Goal: Information Seeking & Learning: Learn about a topic

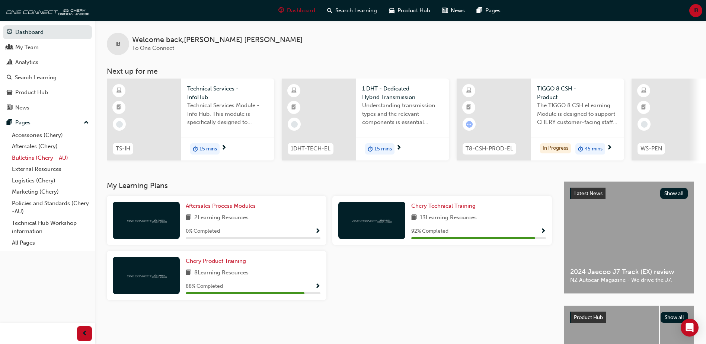
click at [38, 155] on link "Bulletins (Chery - AU)" at bounding box center [50, 158] width 83 height 12
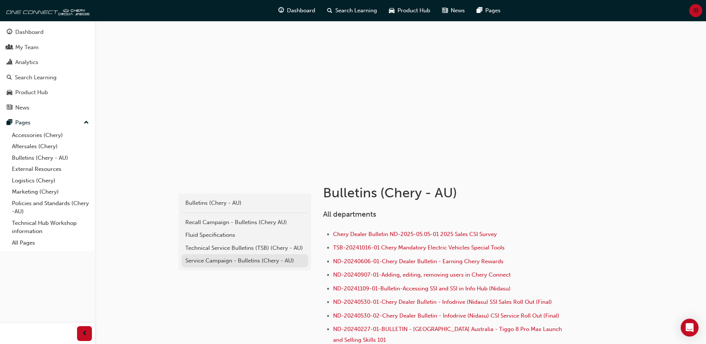
click at [232, 260] on div "Service Campaign - Bulletins (Chery - AU)" at bounding box center [244, 260] width 119 height 9
click at [258, 247] on div "Technical Service Bulletins (TSB) (Chery - AU)" at bounding box center [244, 248] width 119 height 9
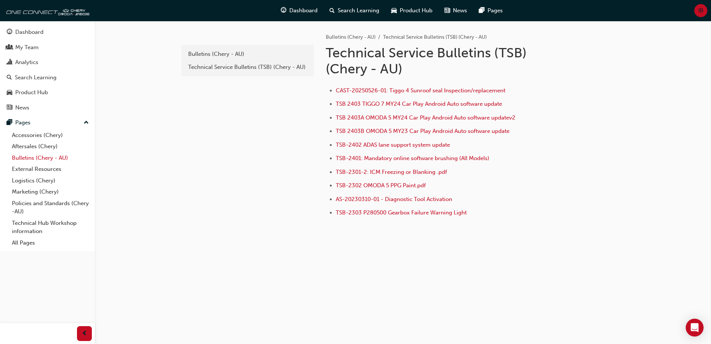
click at [38, 155] on link "Bulletins (Chery - AU)" at bounding box center [50, 158] width 83 height 12
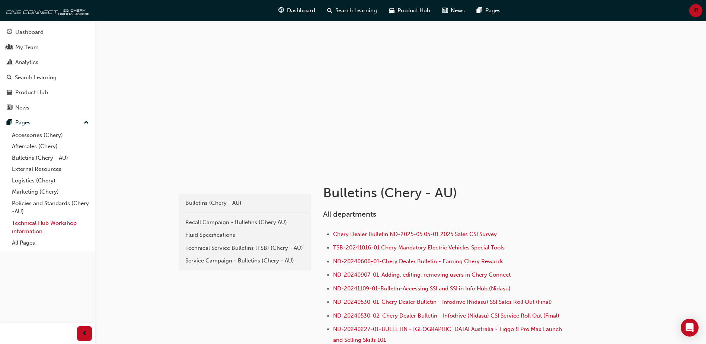
click at [50, 224] on link "Technical Hub Workshop information" at bounding box center [50, 227] width 83 height 20
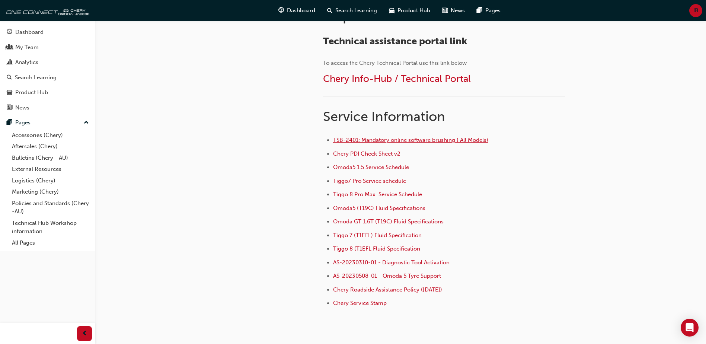
scroll to position [221, 0]
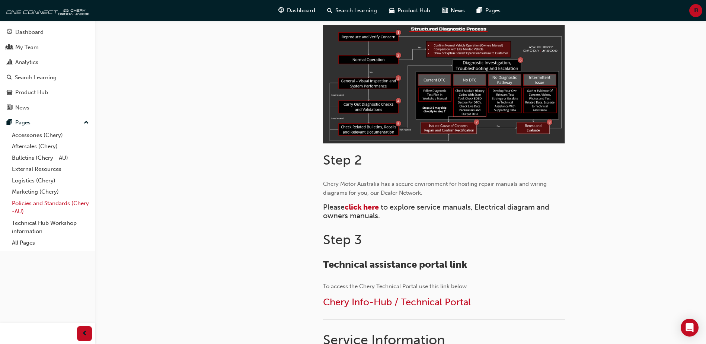
click at [30, 205] on link "Policies and Standards (Chery -AU)" at bounding box center [50, 207] width 83 height 20
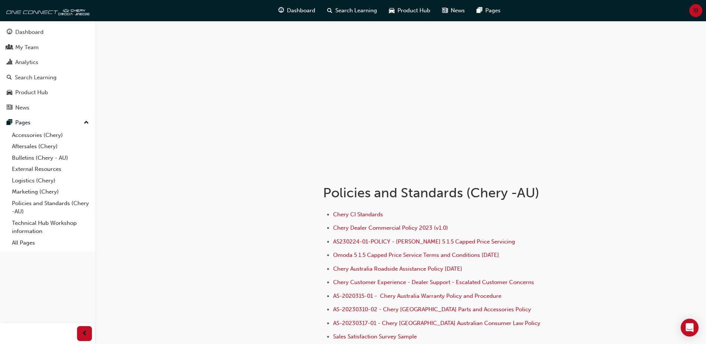
scroll to position [37, 0]
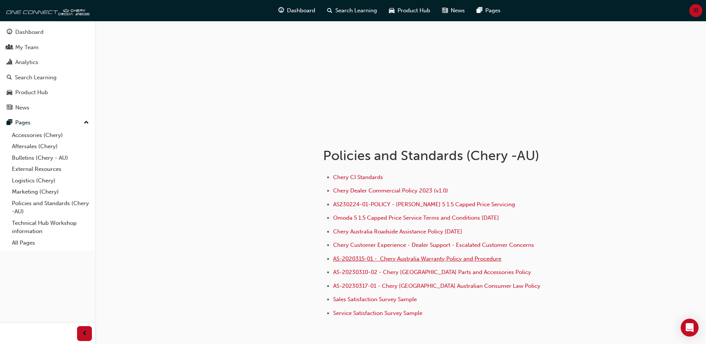
click at [456, 260] on span "AS-2020315-01 - Chery Australia Warranty Policy and Procedure" at bounding box center [417, 258] width 168 height 7
